Goal: Task Accomplishment & Management: Manage account settings

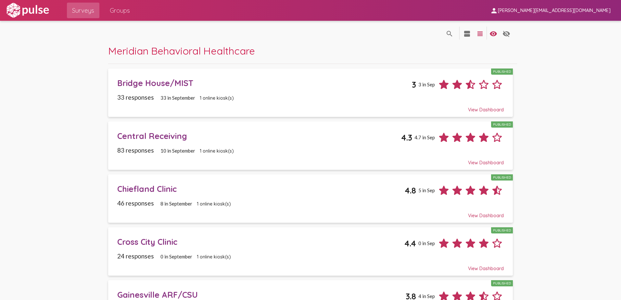
click at [576, 9] on span "[PERSON_NAME][EMAIL_ADDRESS][DOMAIN_NAME]" at bounding box center [554, 11] width 113 height 6
click at [556, 24] on button "Sign Out" at bounding box center [552, 27] width 36 height 16
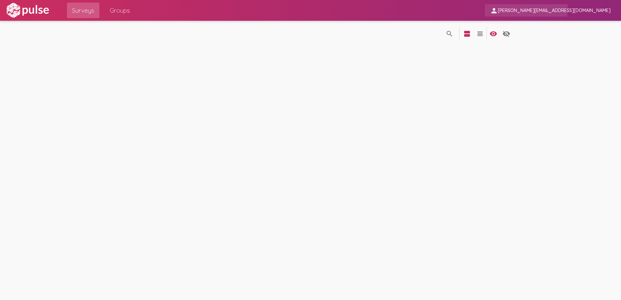
click at [562, 8] on span "[PERSON_NAME][EMAIL_ADDRESS][DOMAIN_NAME]" at bounding box center [554, 11] width 113 height 6
click at [546, 28] on button "Sign Out" at bounding box center [552, 27] width 36 height 16
click at [14, 10] on img at bounding box center [27, 10] width 45 height 16
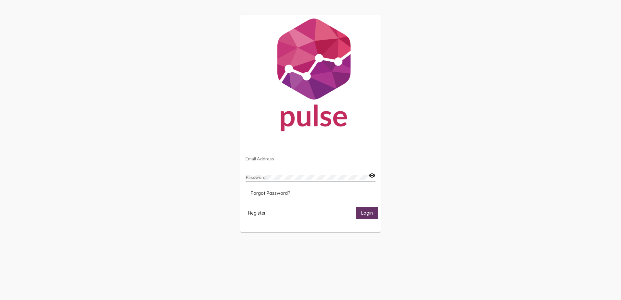
type input "[PERSON_NAME][EMAIL_ADDRESS][DOMAIN_NAME]"
click at [370, 213] on span "Login" at bounding box center [367, 214] width 12 height 6
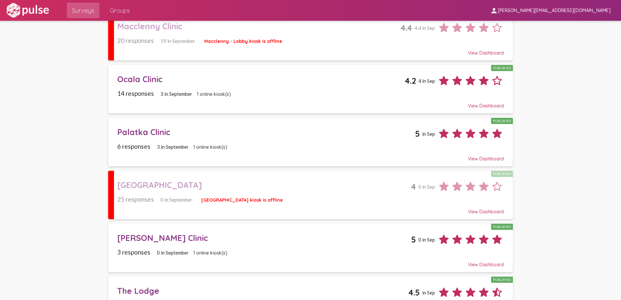
scroll to position [698, 0]
